Goal: Find specific page/section

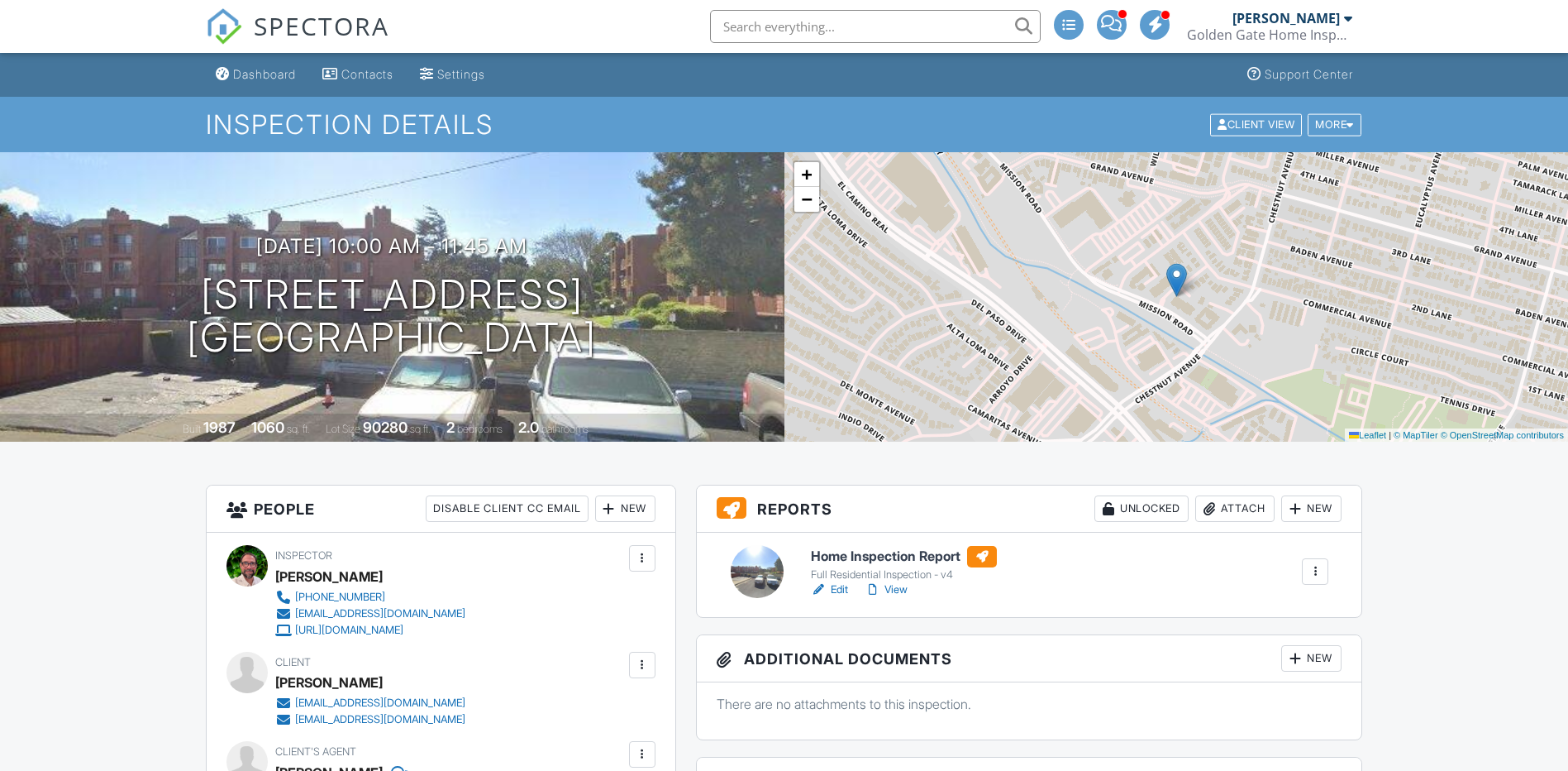
click at [842, 589] on link "Edit" at bounding box center [829, 589] width 37 height 17
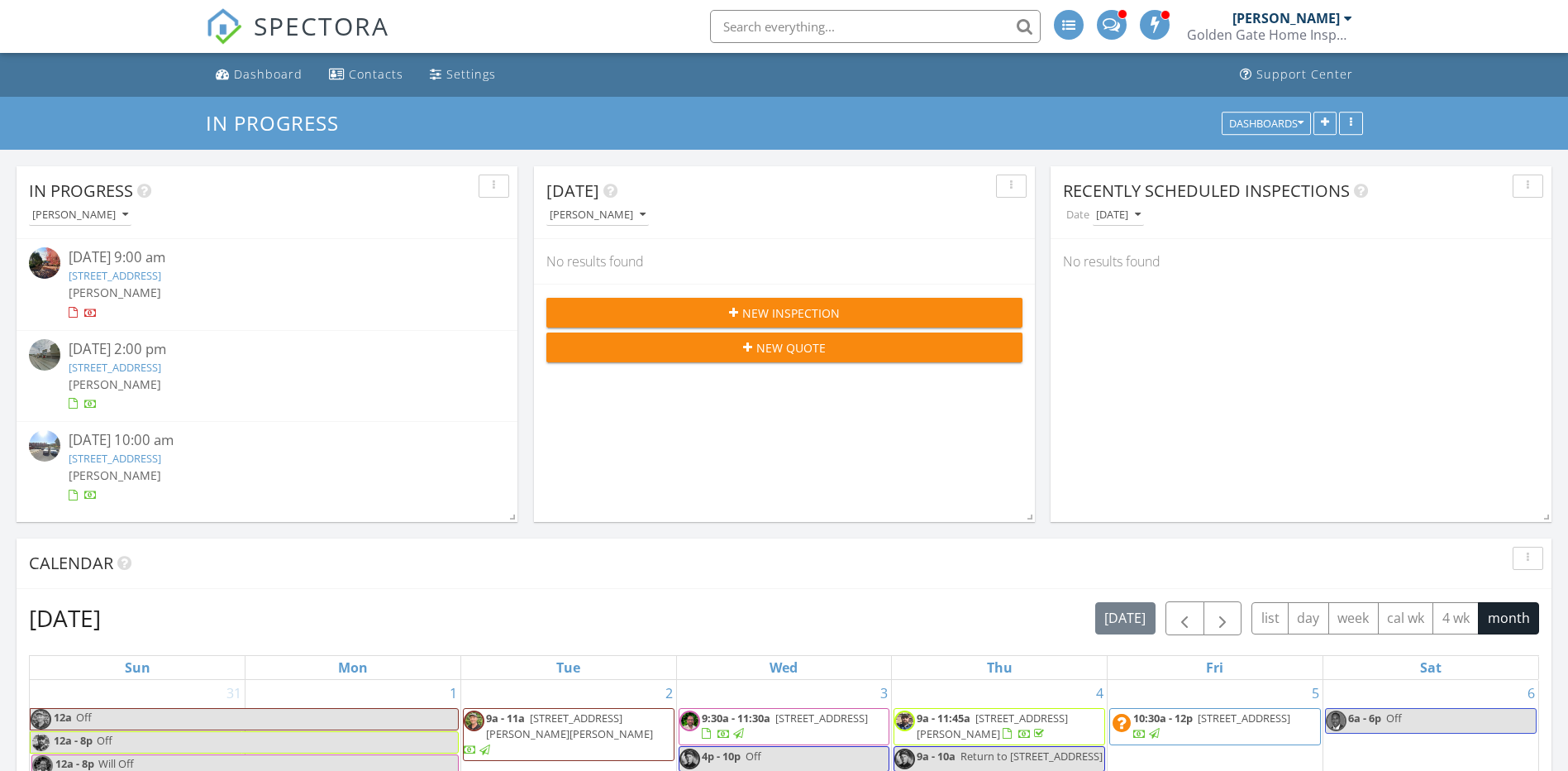
click at [162, 366] on link "1378 30th Ave, San Francisco, CA 94122" at bounding box center [115, 367] width 93 height 15
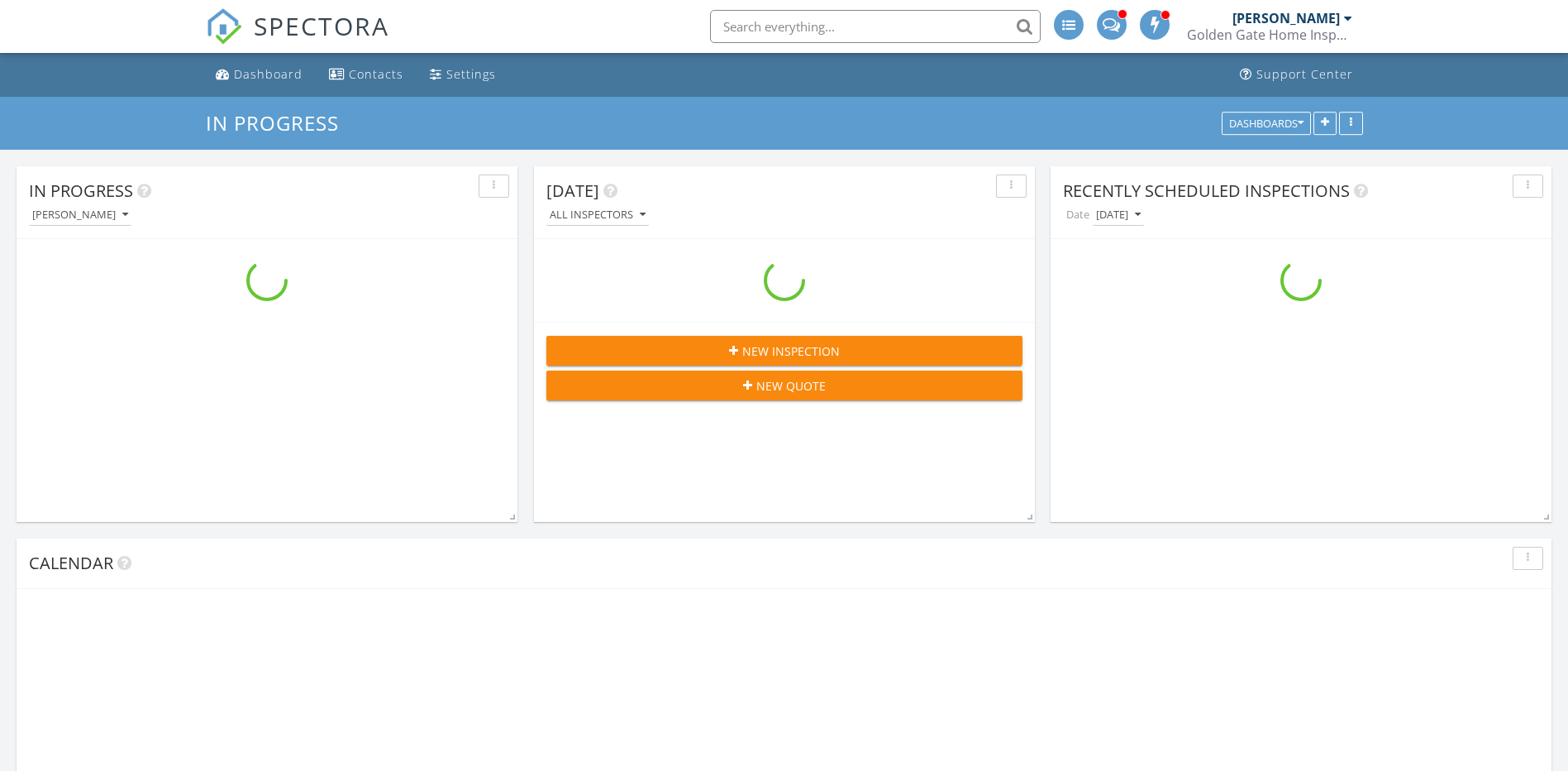
scroll to position [1614, 1594]
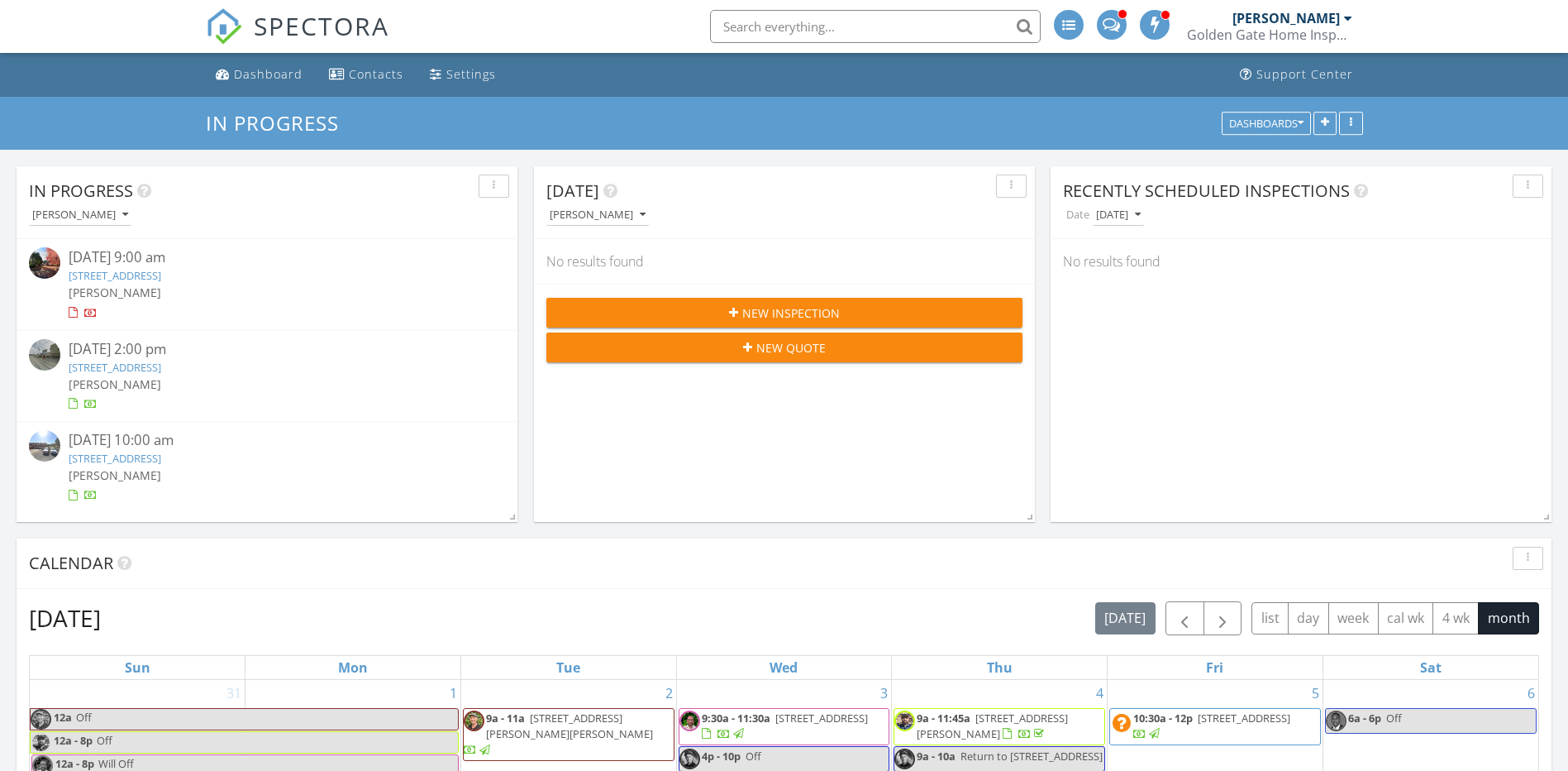
click at [153, 461] on link "[STREET_ADDRESS]" at bounding box center [115, 458] width 93 height 15
